Goal: Transaction & Acquisition: Subscribe to service/newsletter

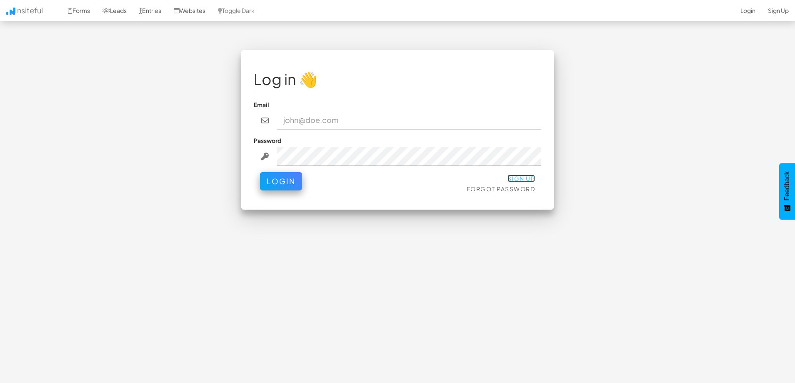
drag, startPoint x: 520, startPoint y: 180, endPoint x: 517, endPoint y: 172, distance: 8.4
click at [520, 179] on link "Sign Up" at bounding box center [522, 179] width 28 height 8
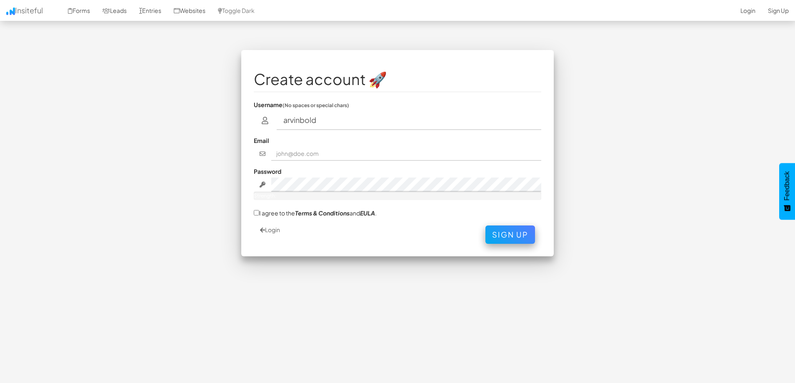
type input "arvinbold"
click at [308, 156] on input "text" at bounding box center [406, 154] width 271 height 14
type input "[EMAIL_ADDRESS][DOMAIN_NAME]"
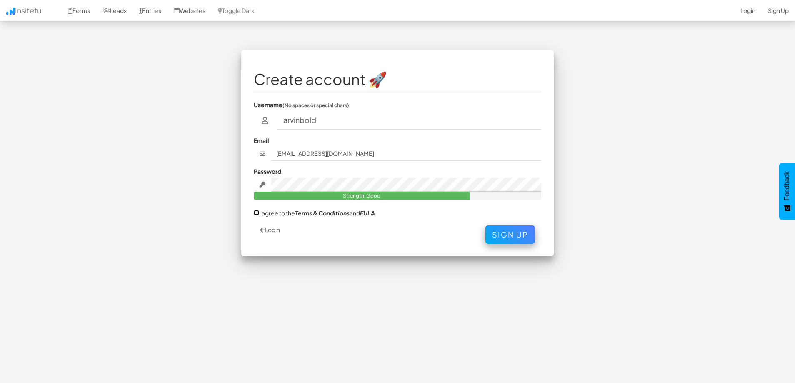
click at [257, 213] on input "I agree to the Terms & Conditions and [PERSON_NAME] ." at bounding box center [256, 212] width 5 height 5
checkbox input "true"
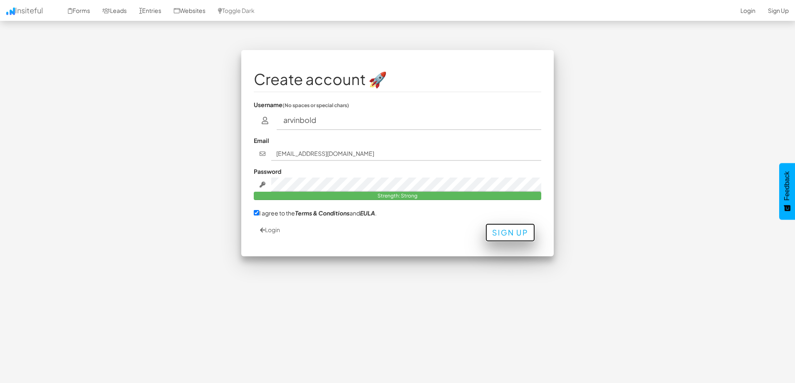
click at [504, 235] on button "Sign Up" at bounding box center [511, 232] width 50 height 18
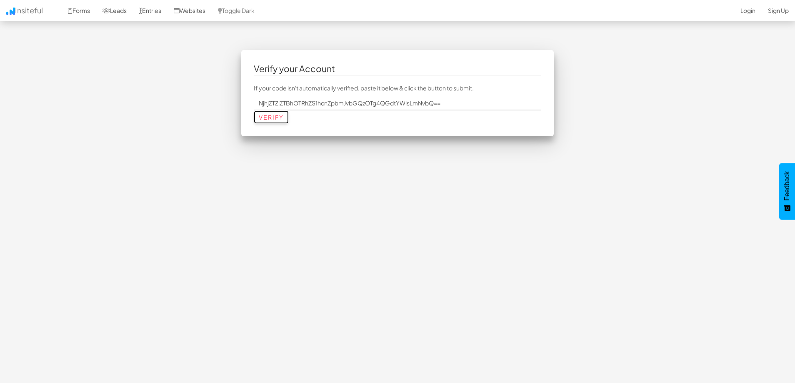
click at [276, 123] on input "Verify" at bounding box center [271, 116] width 35 height 13
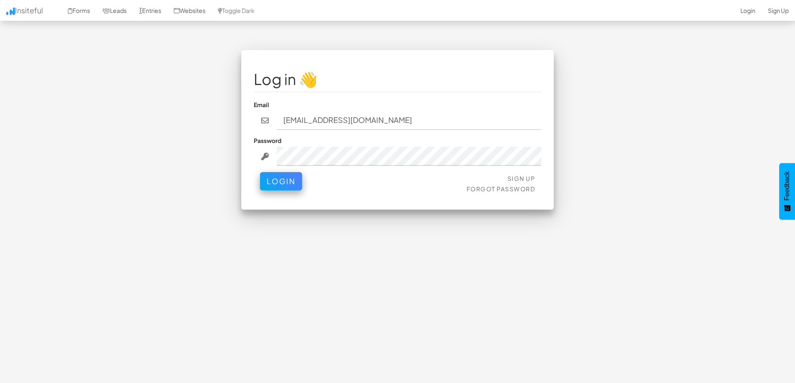
type input "arvinbold3988@gmail.com"
click at [260, 172] on button "Login" at bounding box center [281, 181] width 42 height 18
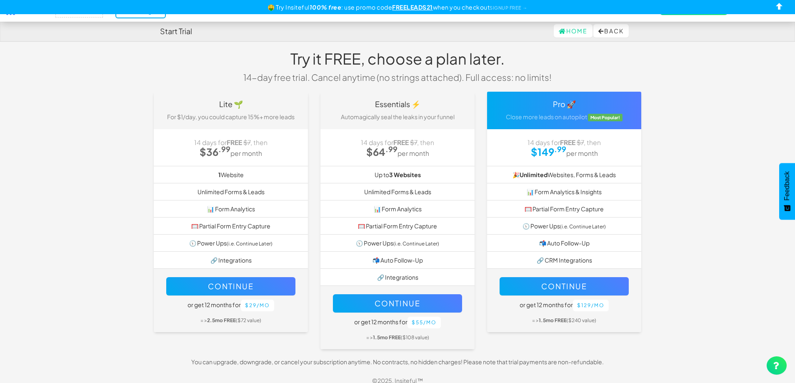
scroll to position [16, 0]
